Goal: Find specific page/section: Find specific page/section

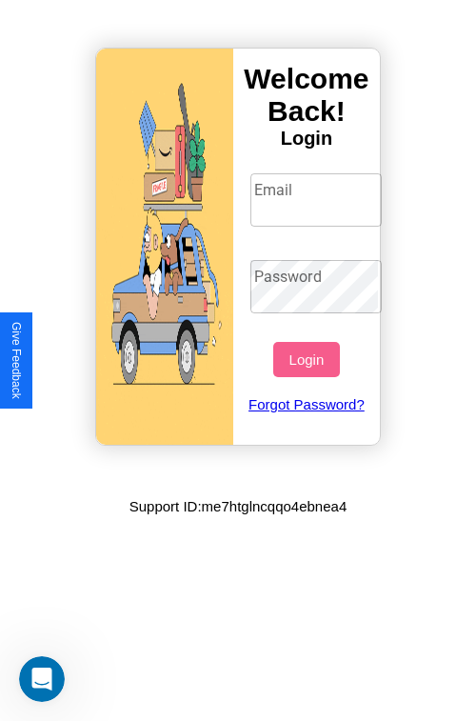
click at [318, 199] on input "Email" at bounding box center [317, 199] width 132 height 53
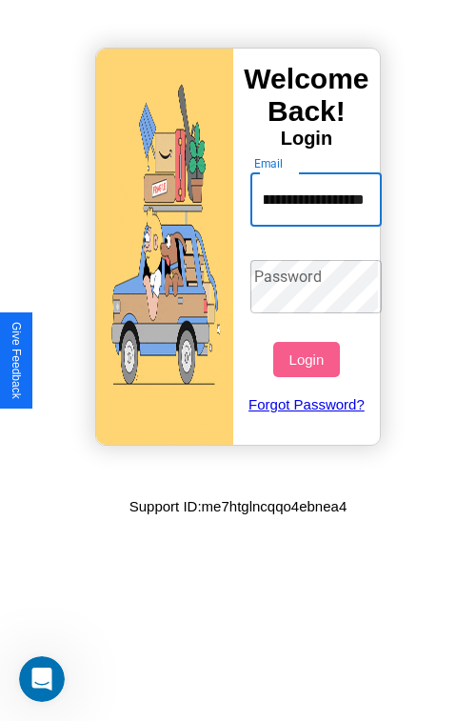
scroll to position [0, 88]
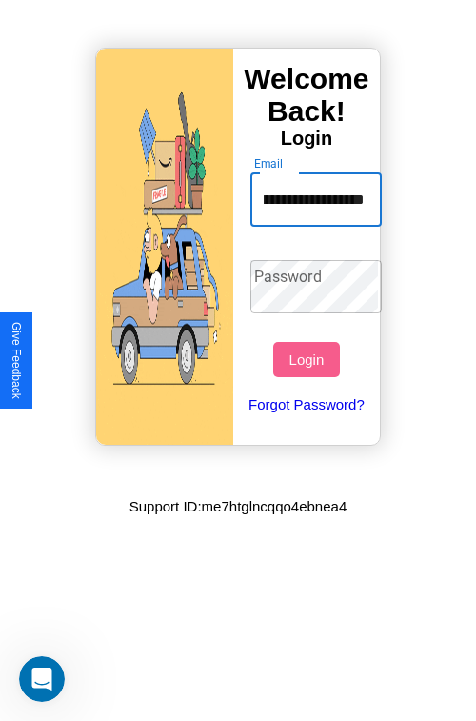
type input "**********"
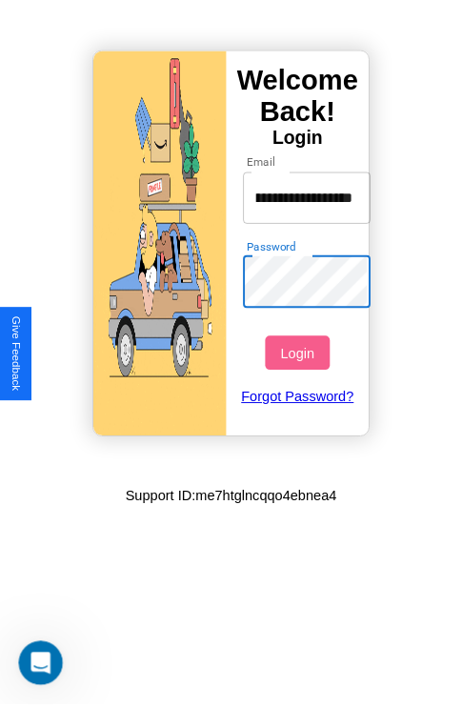
scroll to position [0, 0]
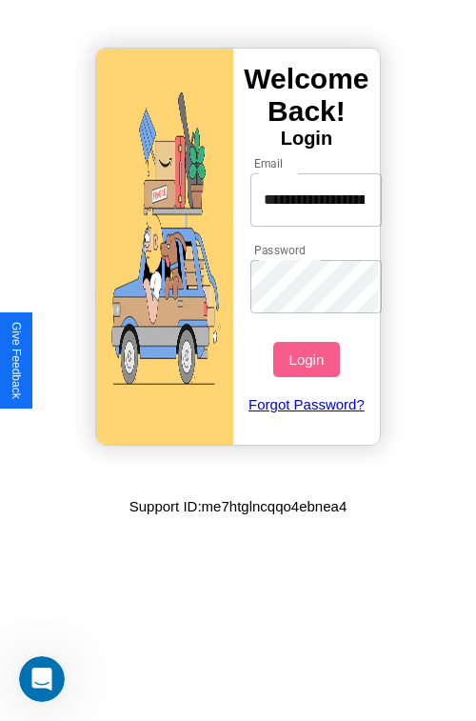
click at [309, 359] on button "Login" at bounding box center [306, 359] width 66 height 35
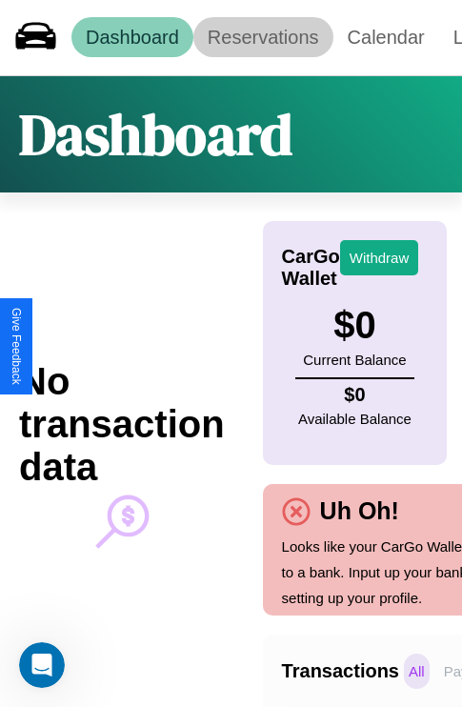
click at [263, 37] on link "Reservations" at bounding box center [263, 37] width 140 height 40
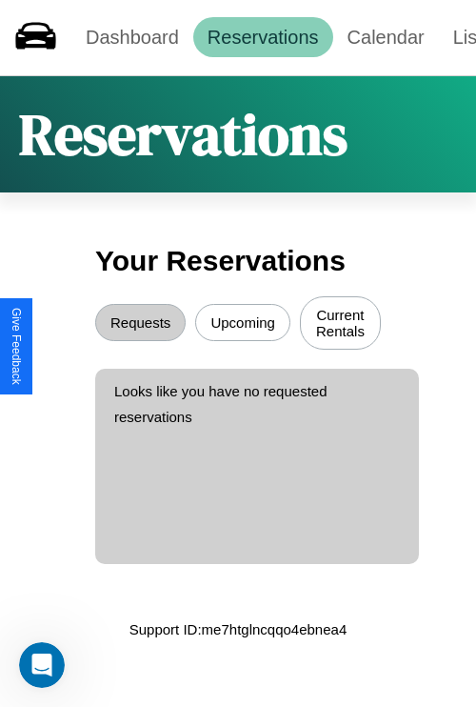
click at [243, 325] on button "Upcoming" at bounding box center [242, 322] width 95 height 37
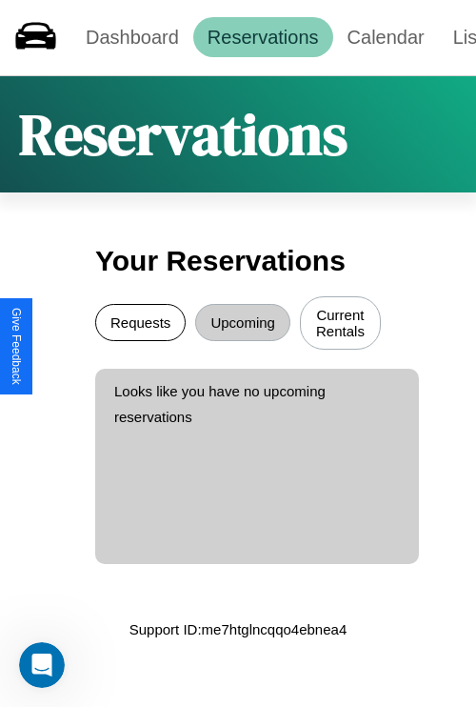
click at [140, 325] on button "Requests" at bounding box center [140, 322] width 91 height 37
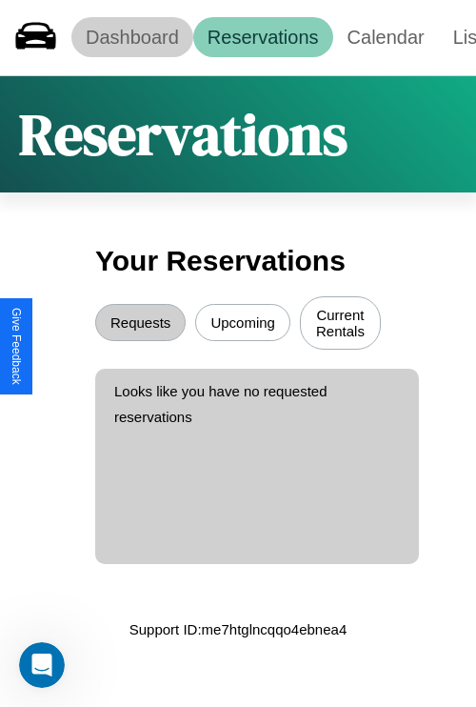
click at [132, 37] on link "Dashboard" at bounding box center [132, 37] width 122 height 40
